Goal: Task Accomplishment & Management: Use online tool/utility

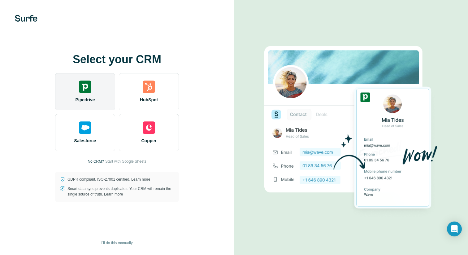
click at [78, 86] on div "Pipedrive" at bounding box center [85, 91] width 60 height 37
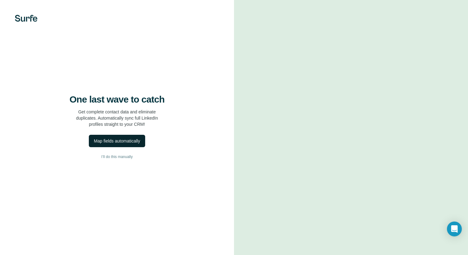
click at [140, 143] on div "Map fields automatically" at bounding box center [117, 141] width 46 height 6
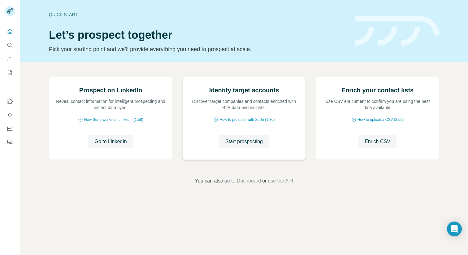
scroll to position [16, 0]
click at [122, 145] on span "Go to LinkedIn" at bounding box center [110, 141] width 32 height 7
click at [240, 148] on button "Start prospecting" at bounding box center [244, 142] width 50 height 14
